Goal: Information Seeking & Learning: Understand process/instructions

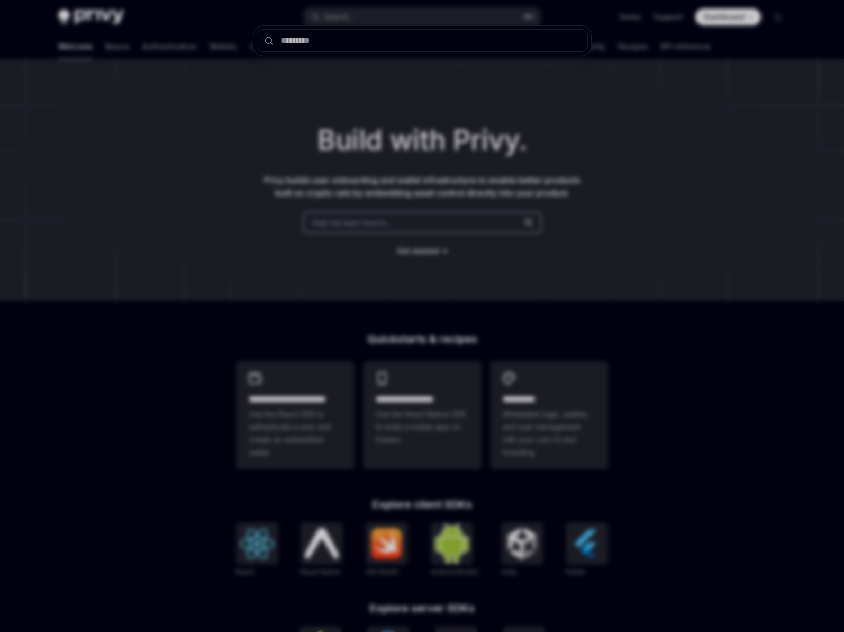
type input "**********"
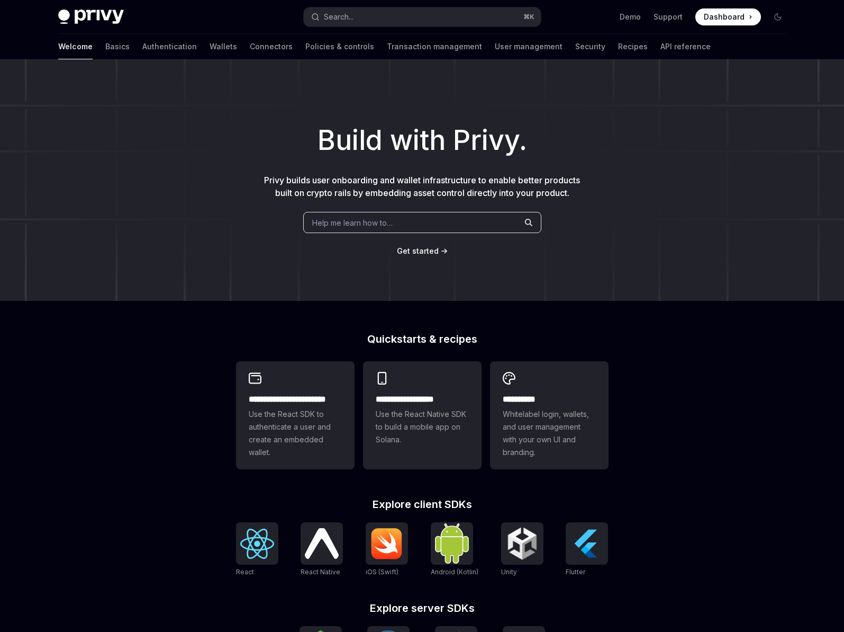
type textarea "*"
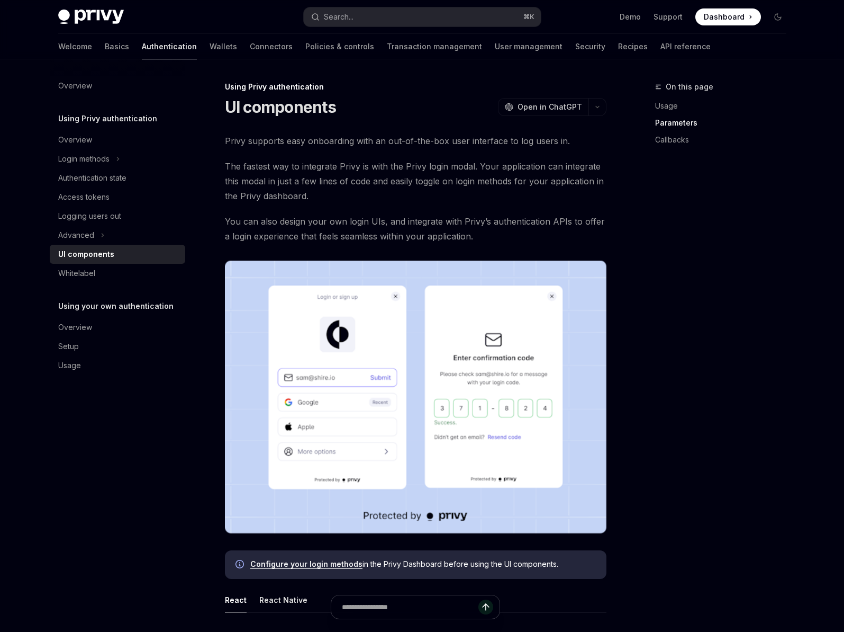
scroll to position [949, 0]
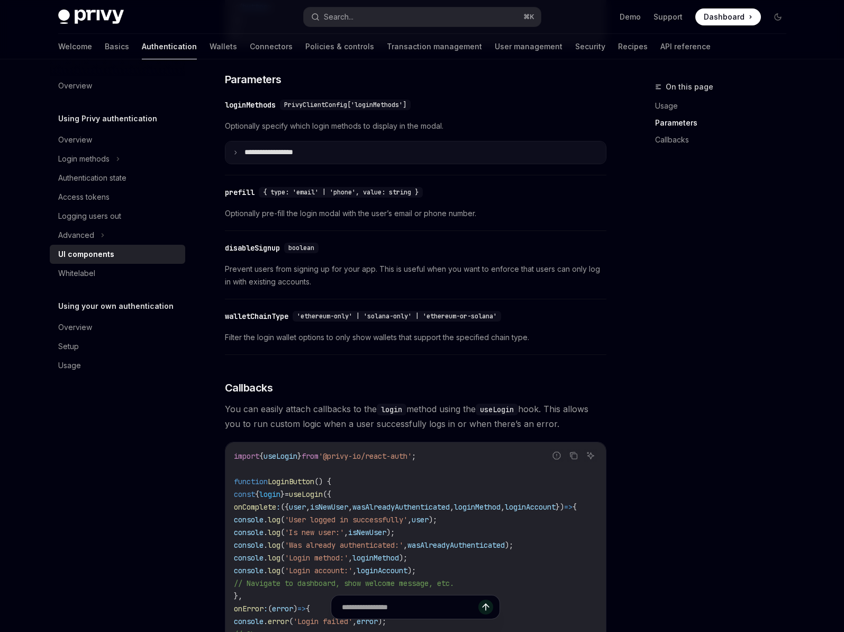
click at [289, 157] on p "**********" at bounding box center [282, 153] width 74 height 10
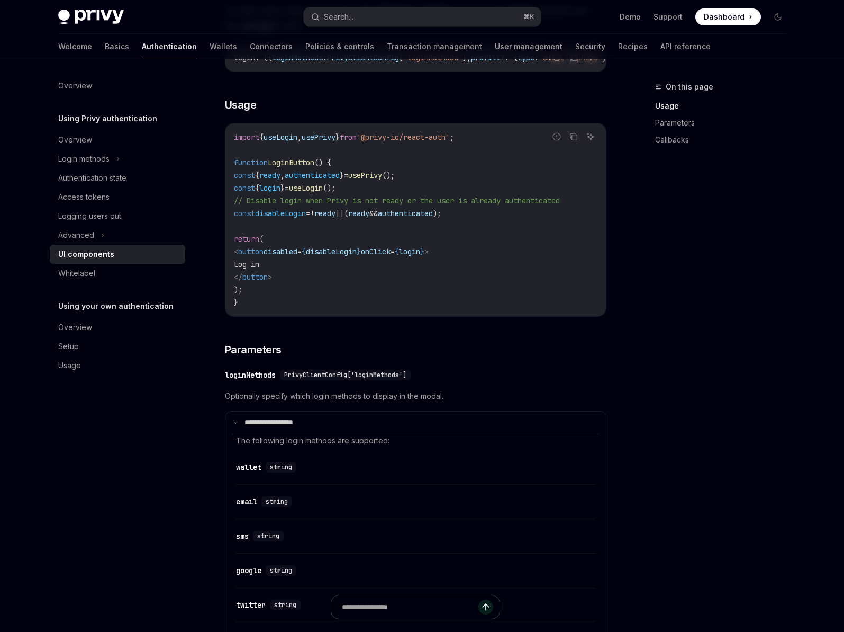
scroll to position [696, 0]
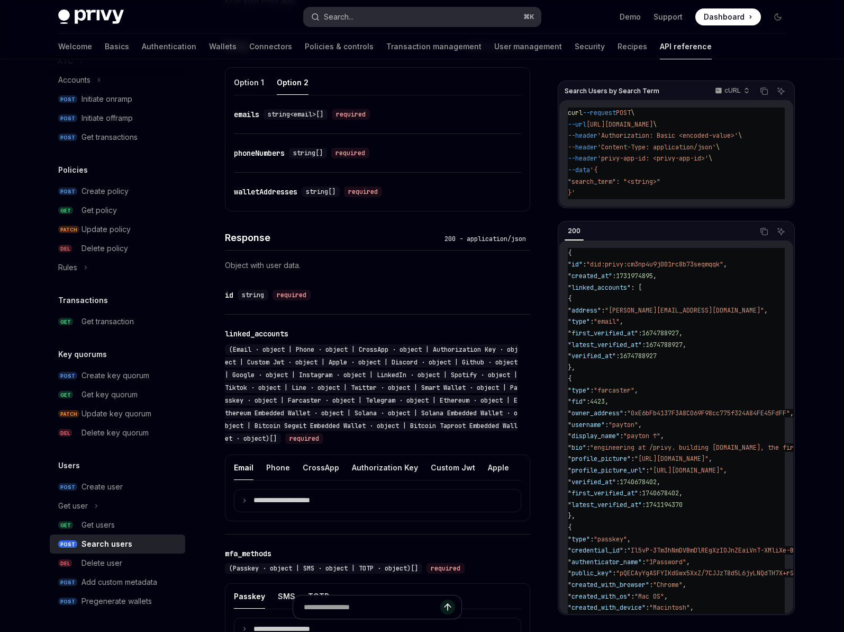
click at [436, 16] on button "Search... ⌘ K" at bounding box center [422, 16] width 237 height 19
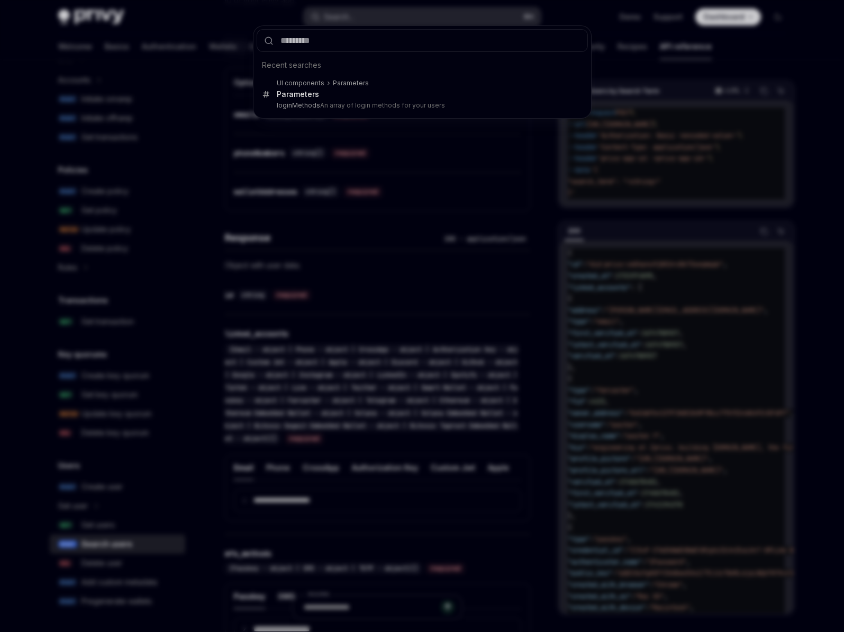
type input "**********"
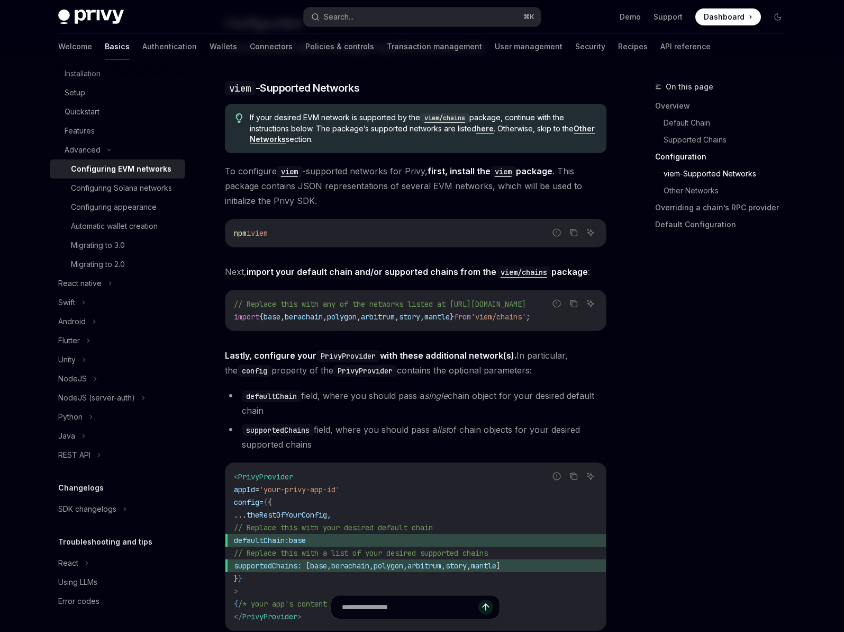
scroll to position [160, 0]
click at [450, 121] on code "viem/chains" at bounding box center [444, 118] width 49 height 11
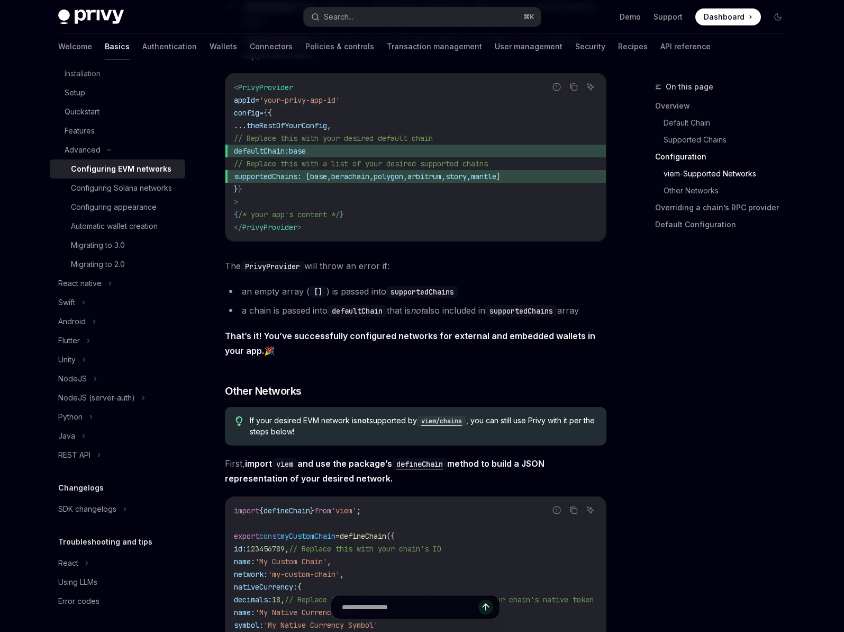
scroll to position [1439, 0]
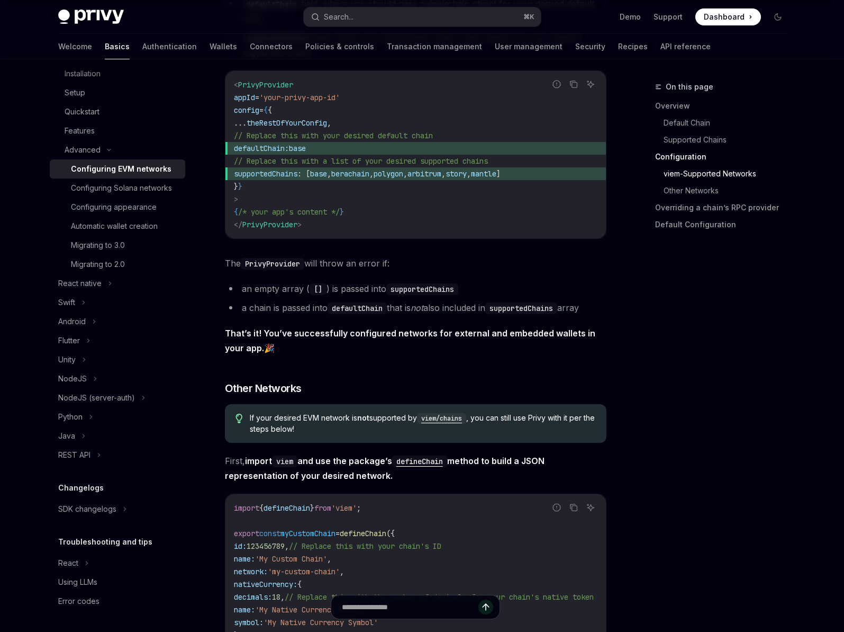
click at [410, 268] on span "The PrivyProvider will throw an error if:" at bounding box center [416, 263] width 382 height 15
click at [443, 269] on span "The PrivyProvider will throw an error if:" at bounding box center [416, 263] width 382 height 15
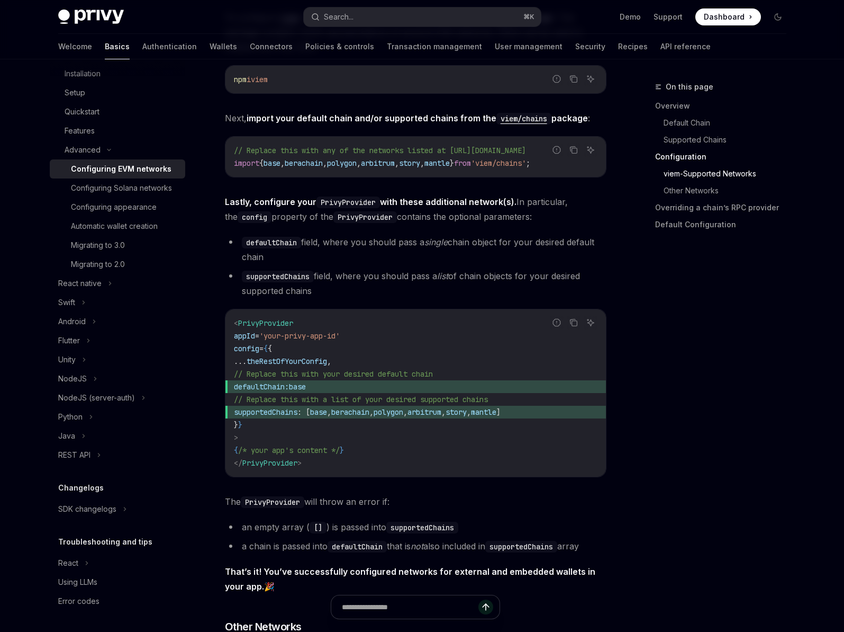
scroll to position [1195, 0]
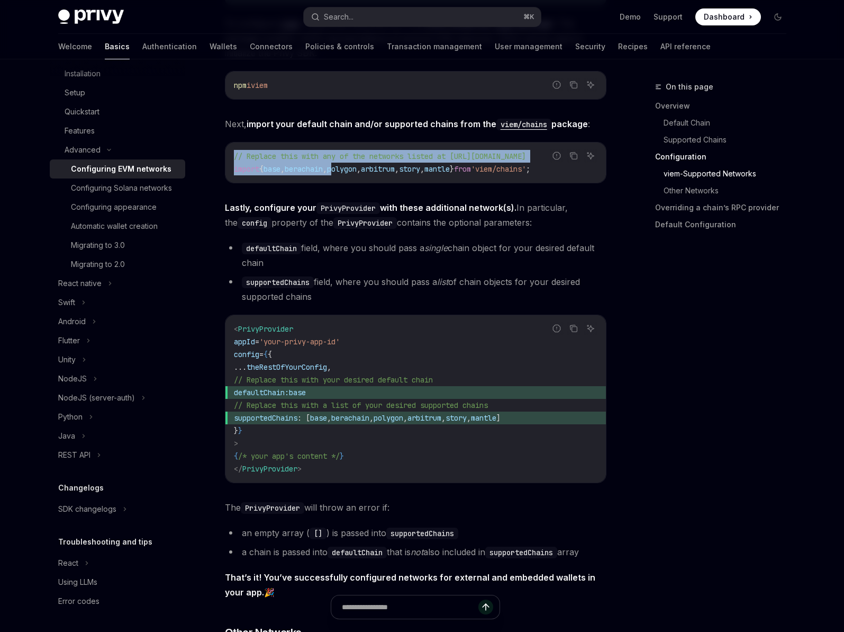
drag, startPoint x: 583, startPoint y: 169, endPoint x: 347, endPoint y: 170, distance: 235.6
click at [347, 170] on div "Report incorrect code Copy Ask AI // Replace this with any of the networks list…" at bounding box center [416, 162] width 382 height 41
click at [323, 169] on span "berachain" at bounding box center [304, 169] width 38 height 10
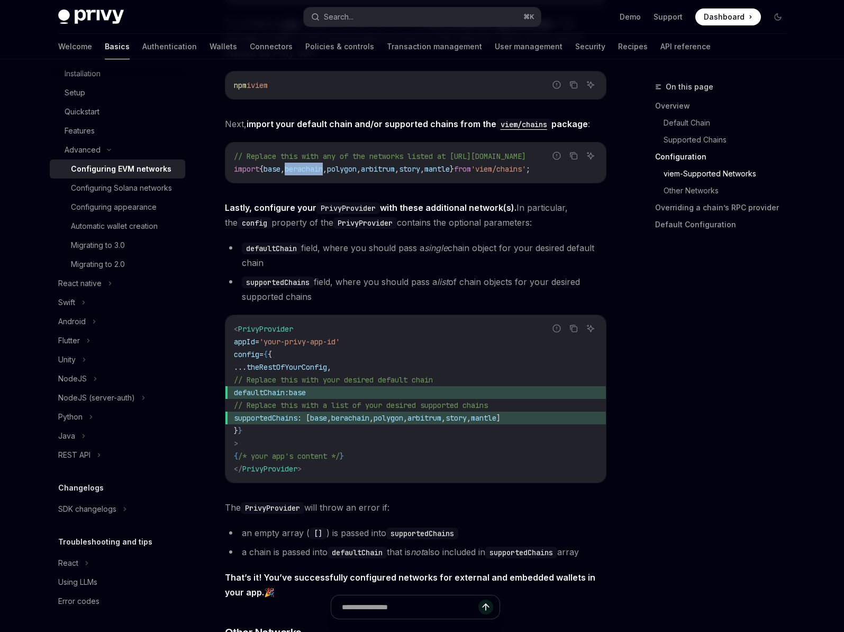
click at [323, 169] on span "berachain" at bounding box center [304, 169] width 38 height 10
click at [350, 169] on span "polygon" at bounding box center [342, 169] width 30 height 10
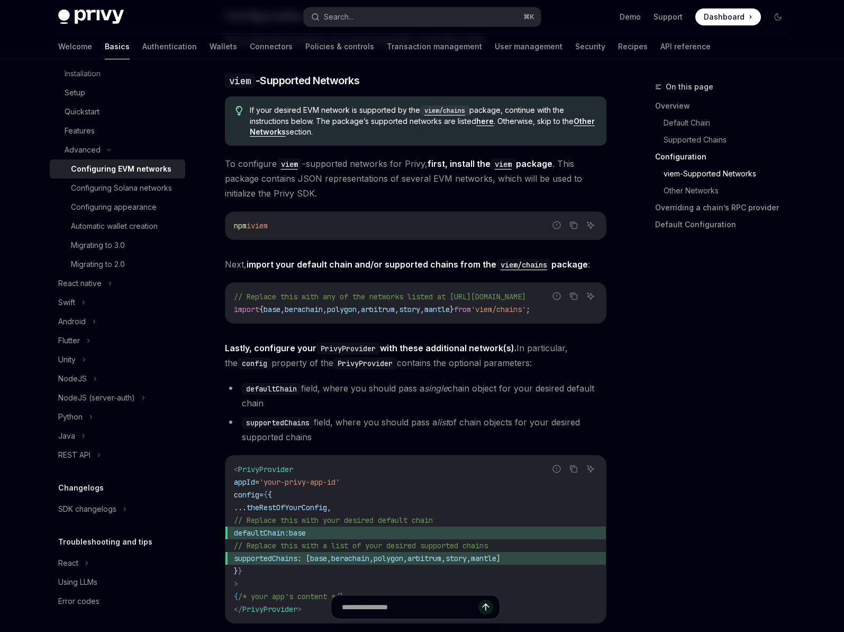
scroll to position [1054, 0]
click at [446, 112] on code "viem/chains" at bounding box center [444, 111] width 49 height 11
click at [367, 203] on div "Privy is compatible with any EVM-compatible chain, and makes it easy to configu…" at bounding box center [416, 522] width 382 height 2886
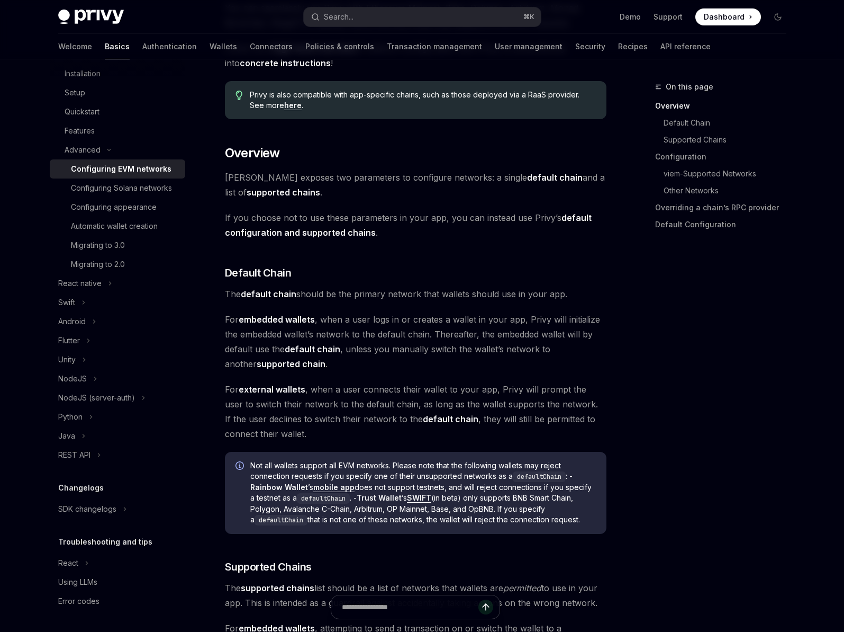
scroll to position [175, 0]
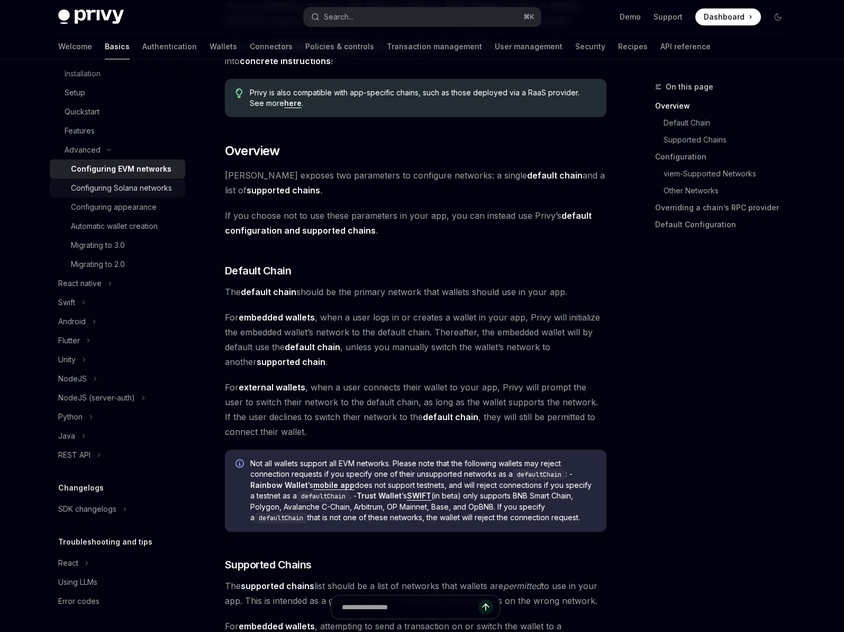
click at [126, 190] on div "Configuring Solana networks" at bounding box center [121, 188] width 101 height 13
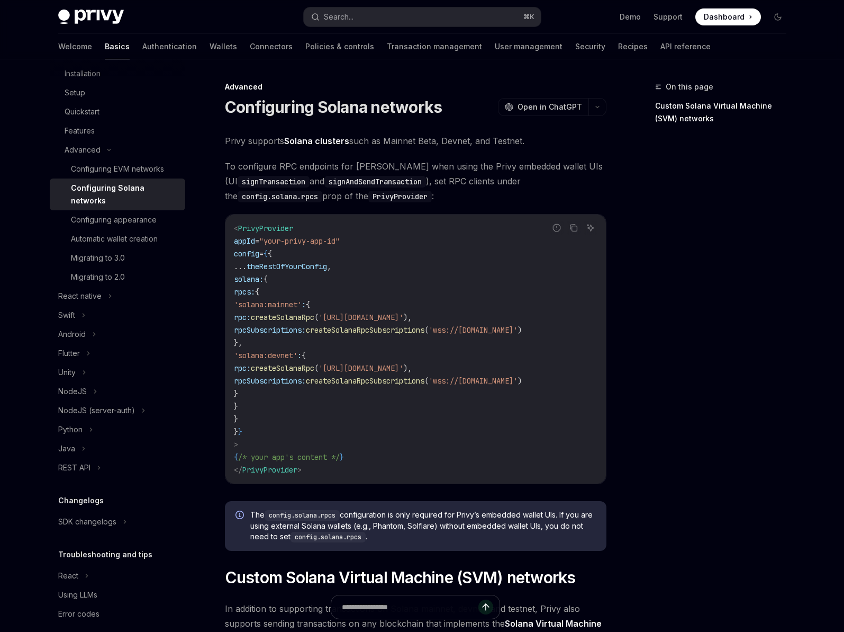
click at [307, 152] on div "Privy supports Solana clusters such as Mainnet Beta, Devnet, and Testnet. To co…" at bounding box center [416, 479] width 382 height 693
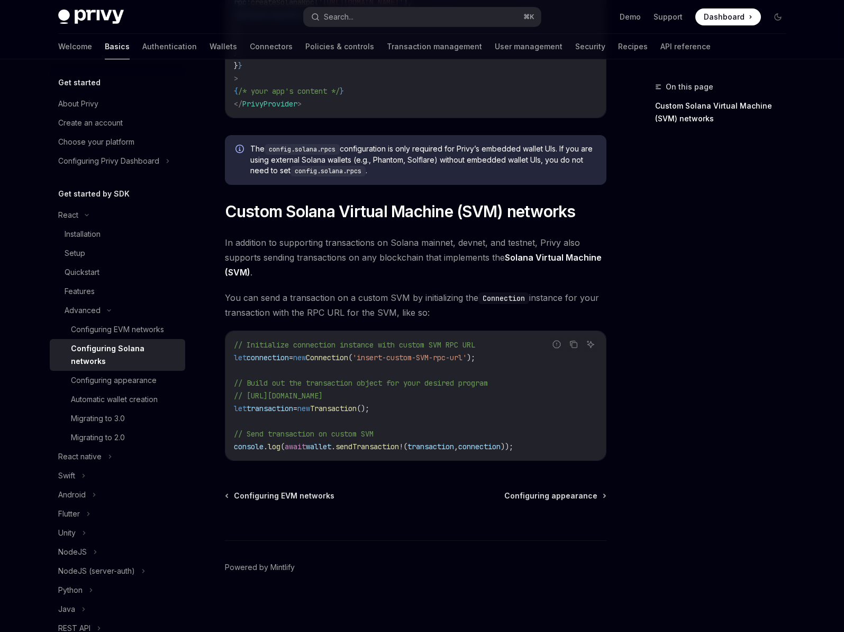
type textarea "*"
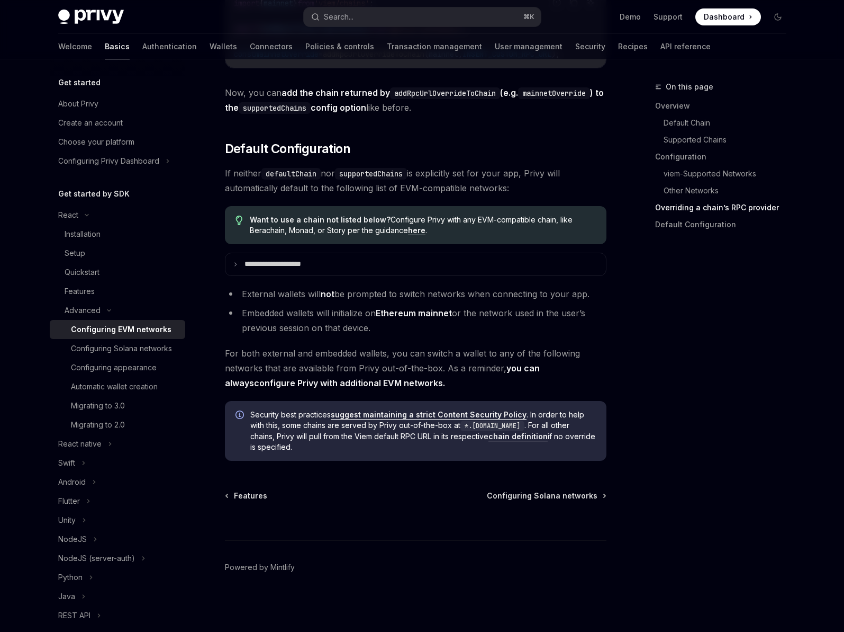
scroll to position [2572, 0]
click at [429, 16] on button "Search... ⌘ K" at bounding box center [422, 16] width 237 height 19
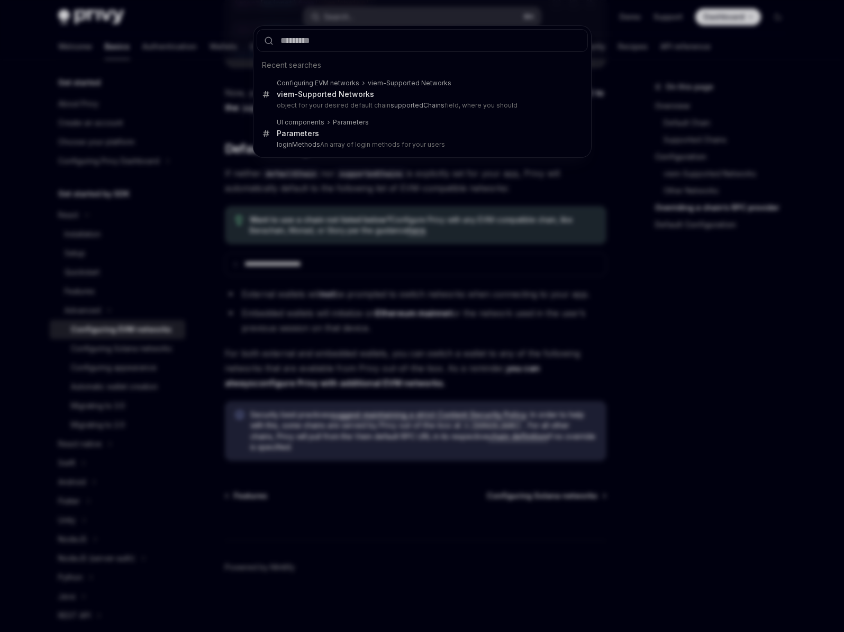
type input "**********"
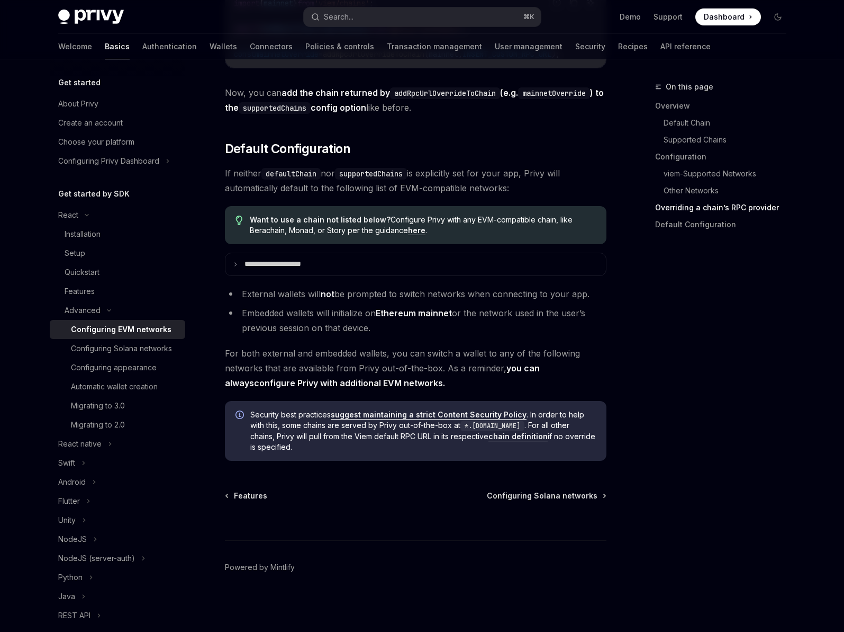
scroll to position [84, 0]
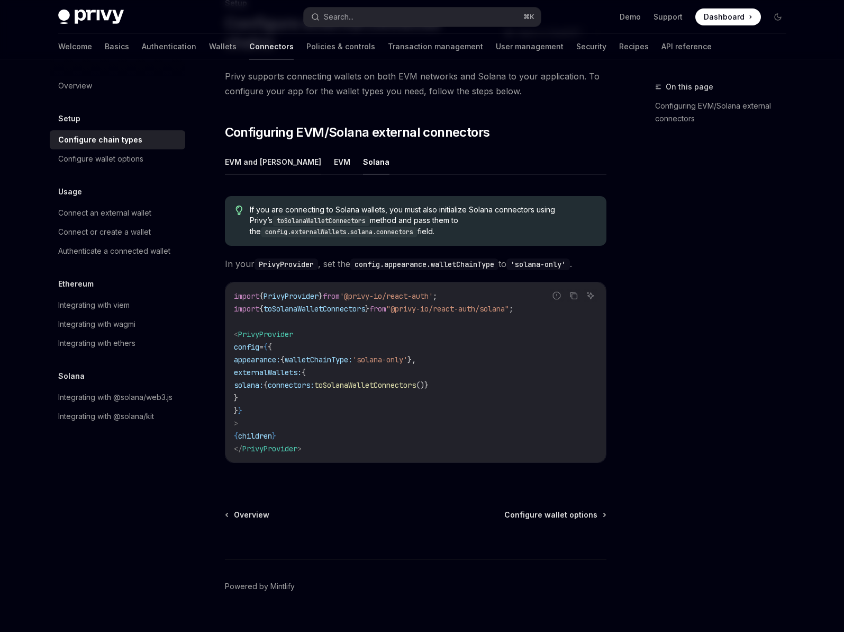
click at [262, 149] on button "EVM and Solana" at bounding box center [273, 161] width 96 height 25
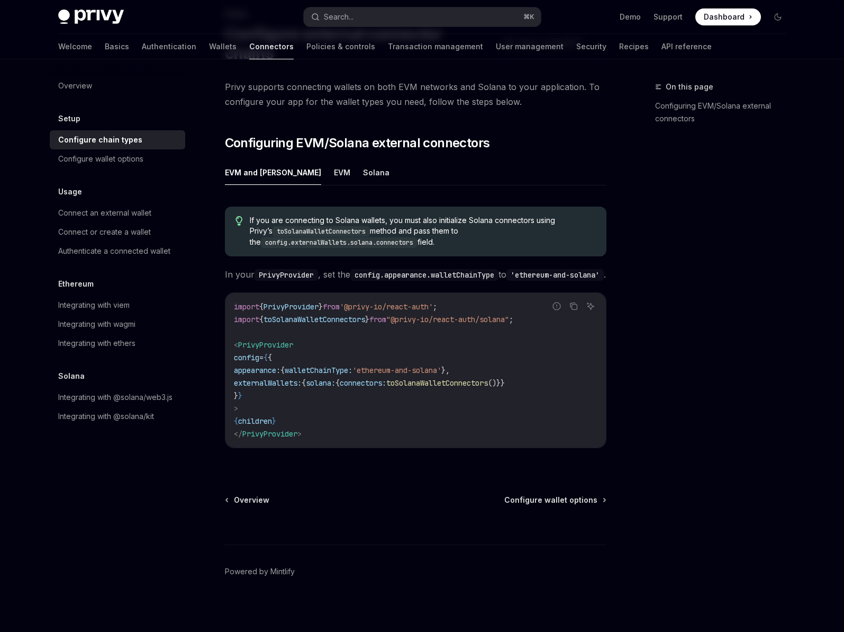
click at [297, 378] on span "externalWallets:" at bounding box center [268, 383] width 68 height 10
click at [565, 500] on span "Configure wallet options" at bounding box center [551, 499] width 93 height 11
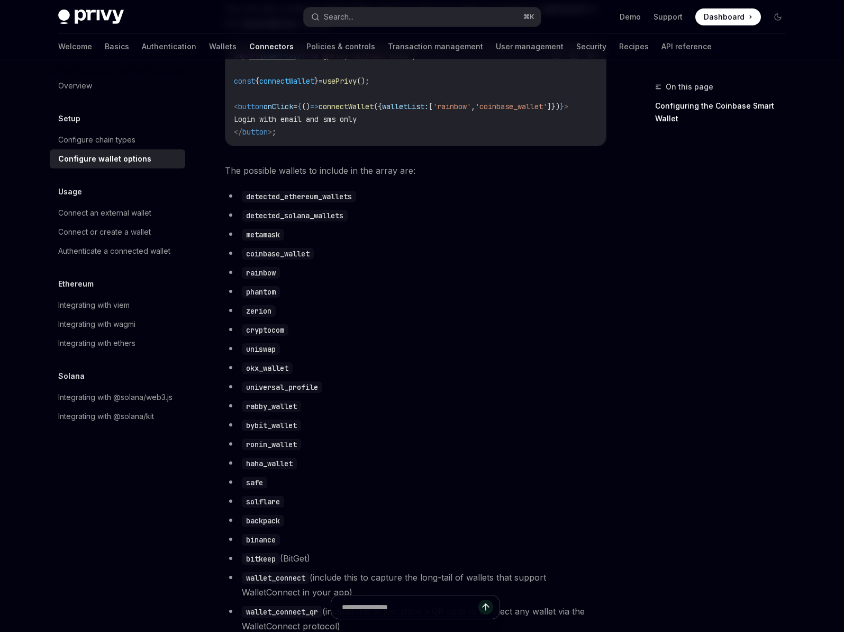
scroll to position [483, 0]
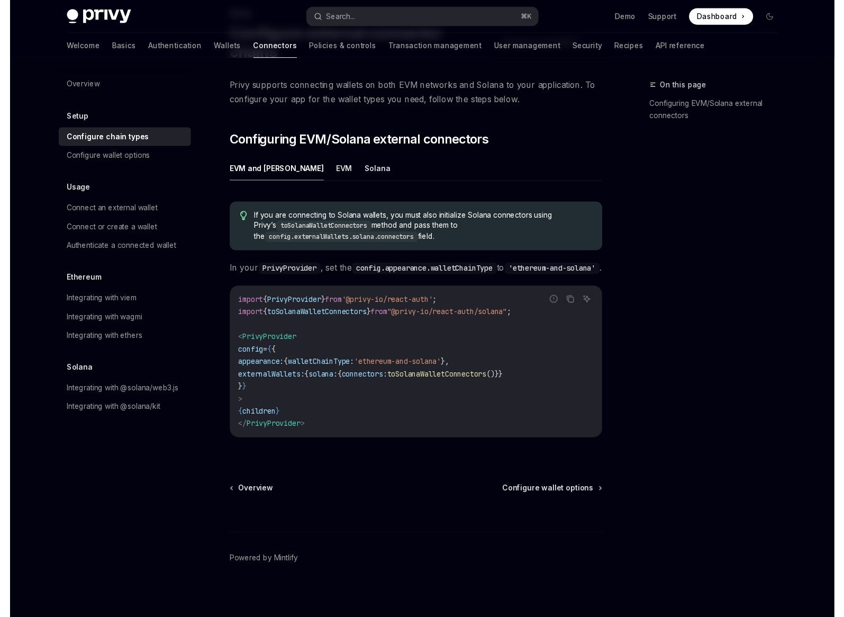
scroll to position [88, 0]
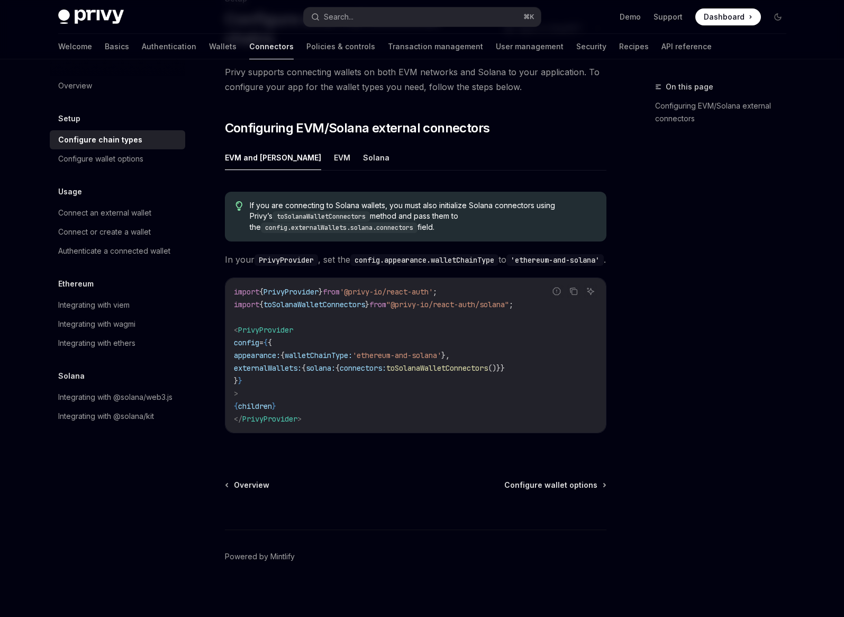
click at [703, 219] on div "On this page Configuring EVM/Solana external connectors" at bounding box center [714, 348] width 161 height 536
click at [364, 86] on div "Privy supports connecting wallets on both EVM networks and Solana to your appli…" at bounding box center [416, 257] width 382 height 385
click at [375, 120] on span "Configuring EVM/Solana external connectors" at bounding box center [357, 128] width 265 height 17
type textarea "*"
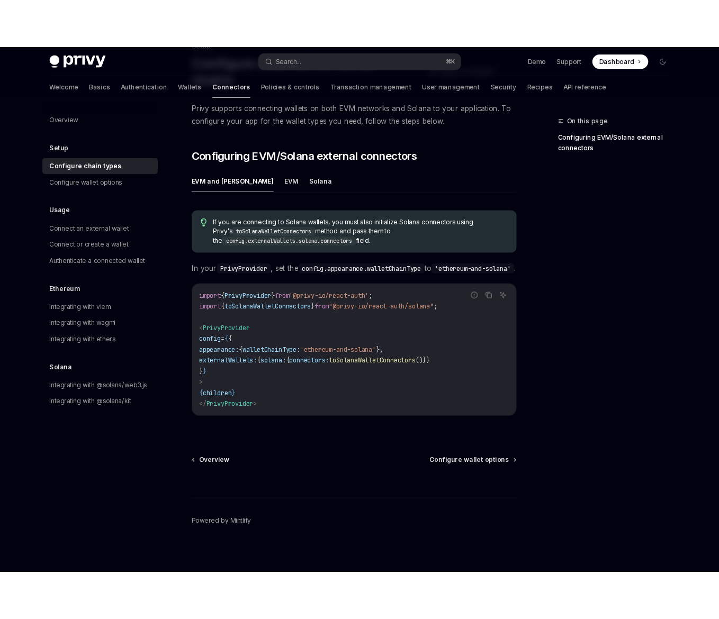
scroll to position [123, 0]
